Goal: Browse casually: Explore the website without a specific task or goal

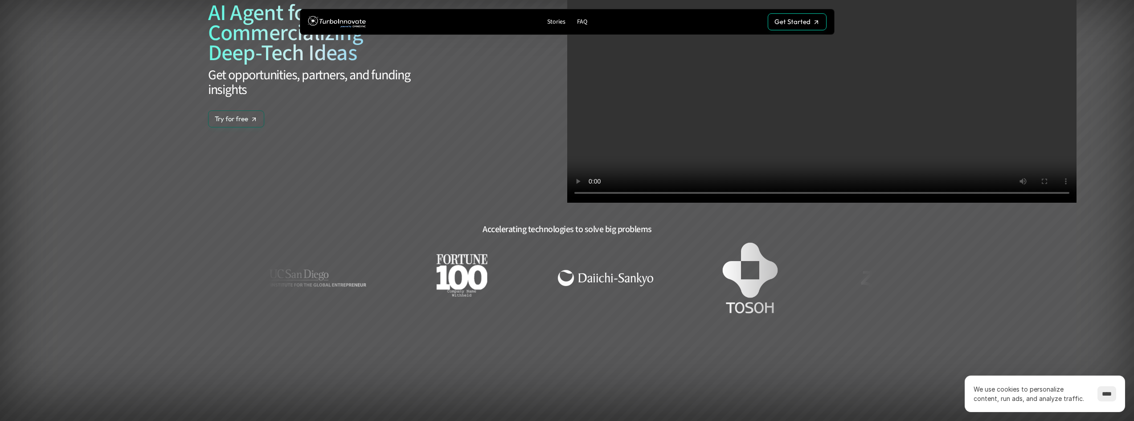
scroll to position [134, 0]
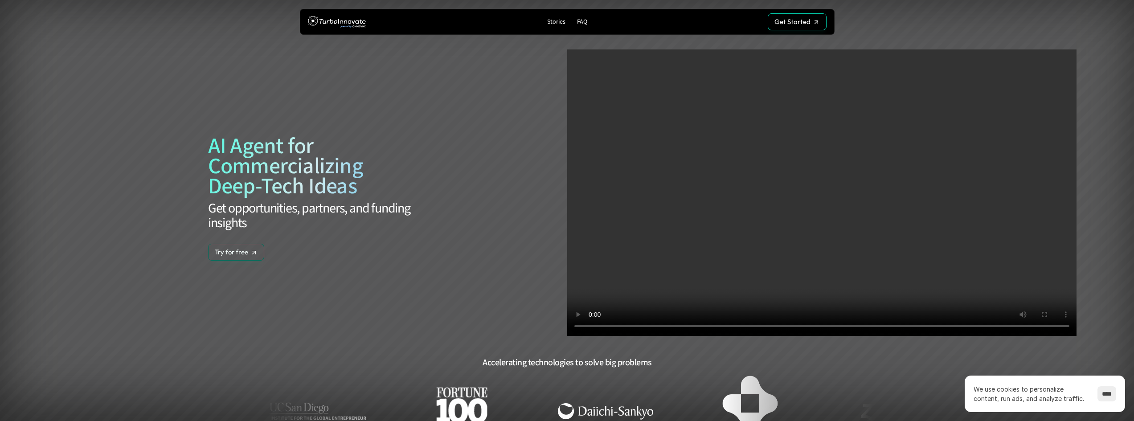
scroll to position [134, 0]
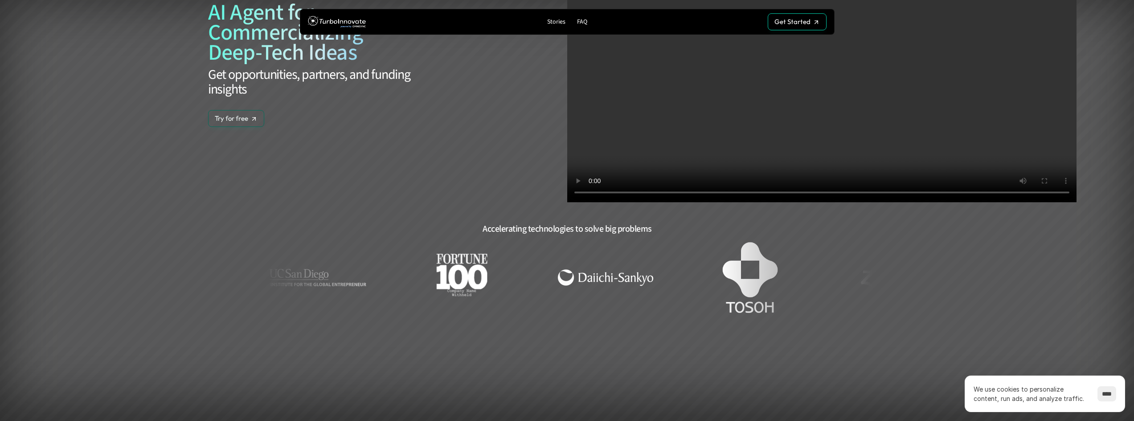
click at [145, 220] on section "AI Agent for Commercializing Deep-Tech Ideas Get opportunities, partners, and f…" at bounding box center [567, 112] width 1054 height 493
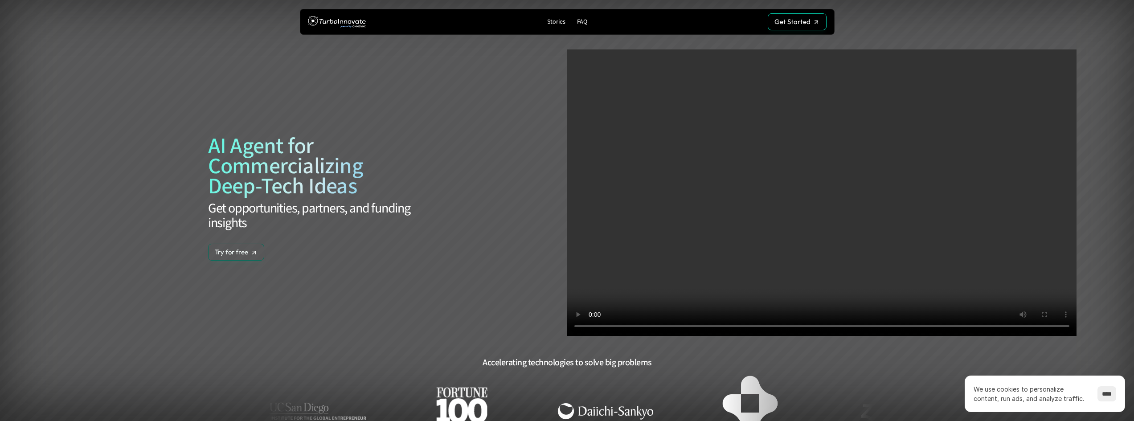
scroll to position [134, 0]
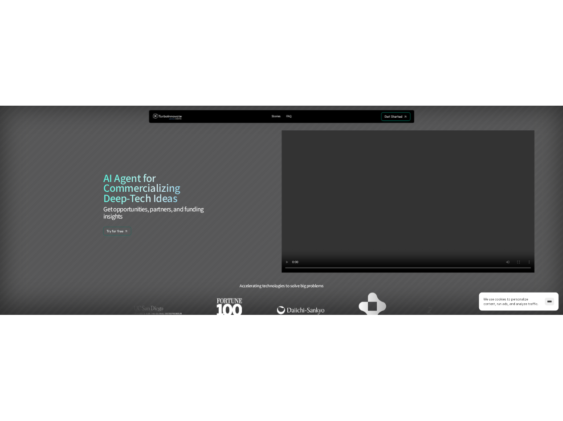
scroll to position [134, 0]
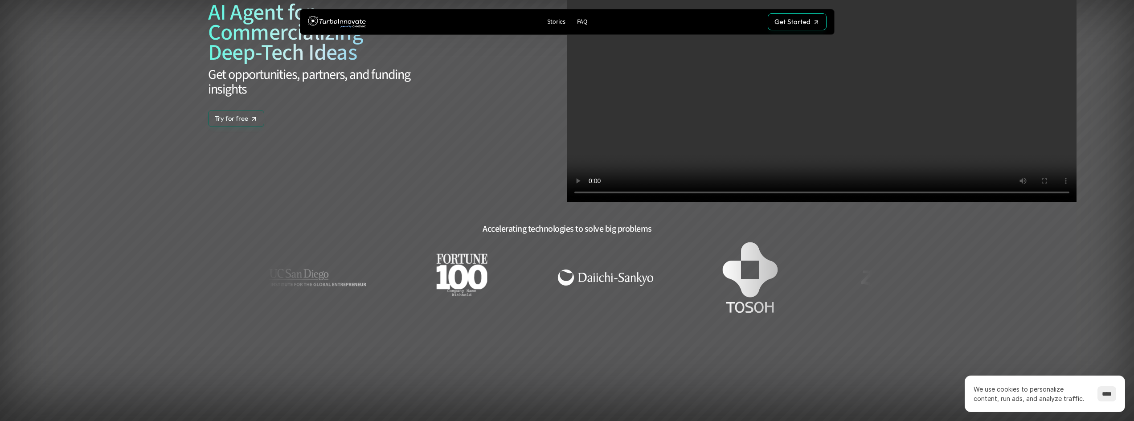
drag, startPoint x: 67, startPoint y: 32, endPoint x: 57, endPoint y: 37, distance: 11.0
click at [57, 37] on nav "Stories FAQ Get Started Get Started" at bounding box center [567, 22] width 1134 height 44
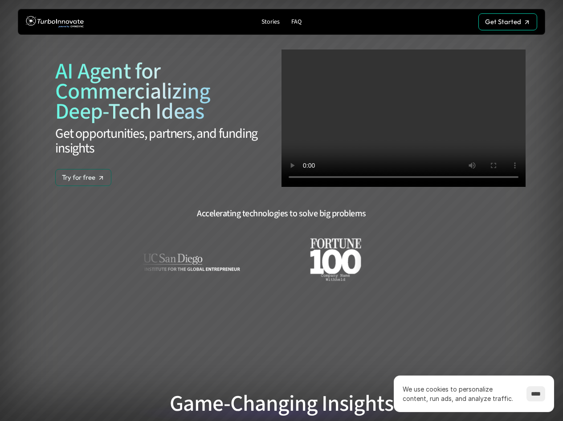
scroll to position [134, 0]
